Goal: Find specific page/section: Find specific page/section

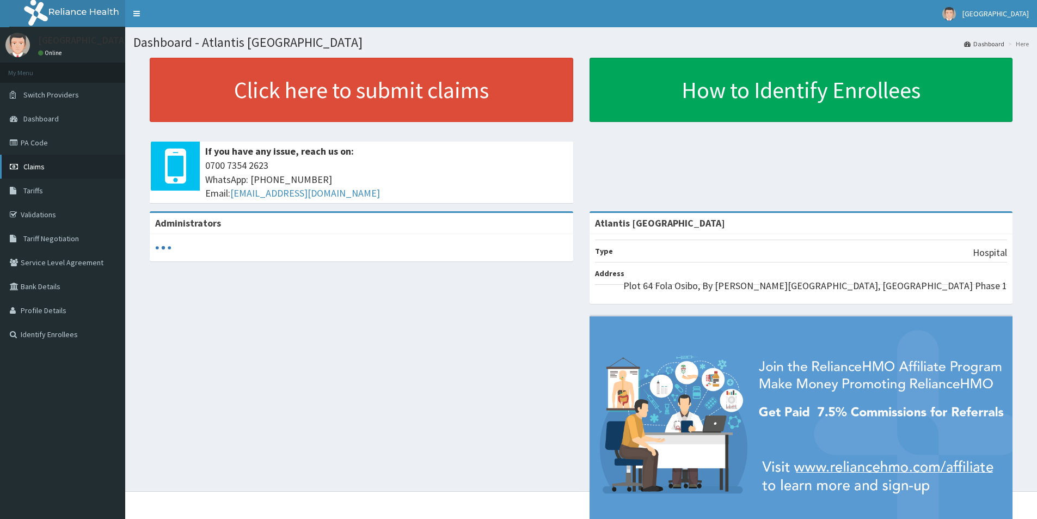
click at [40, 164] on span "Claims" at bounding box center [33, 167] width 21 height 10
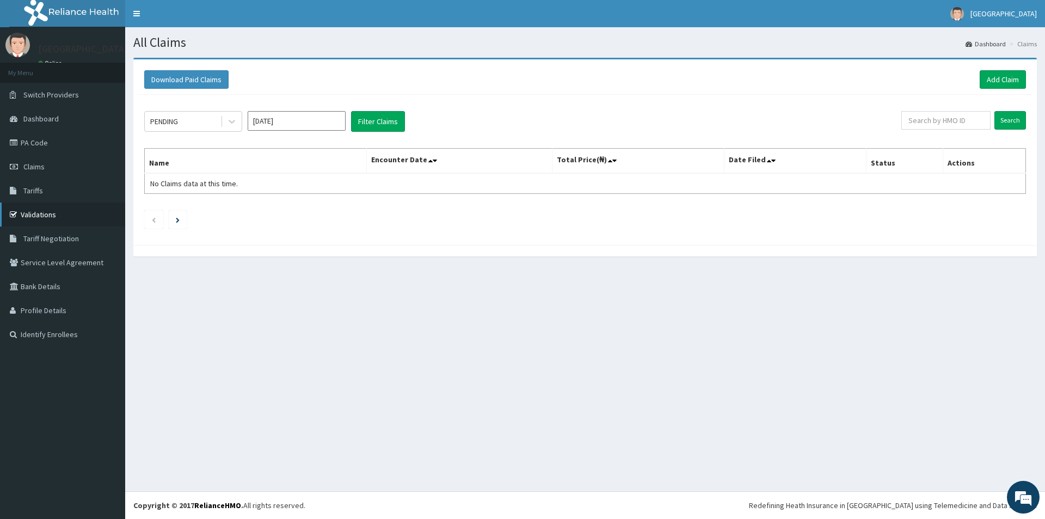
click at [41, 219] on link "Validations" at bounding box center [62, 215] width 125 height 24
